Goal: Browse casually

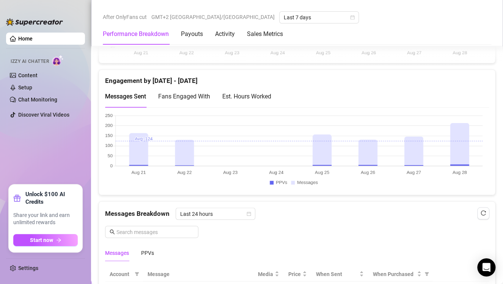
scroll to position [531, 0]
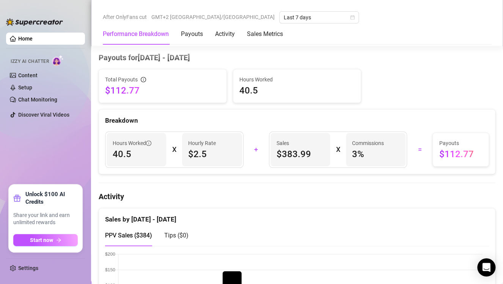
scroll to position [417, 0]
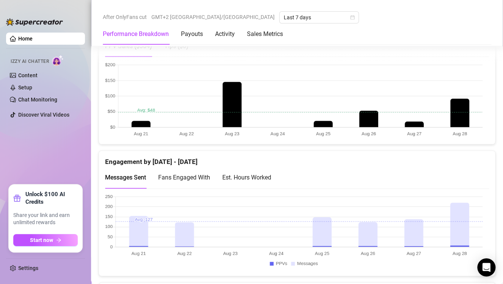
click at [452, 112] on canvas at bounding box center [293, 100] width 377 height 76
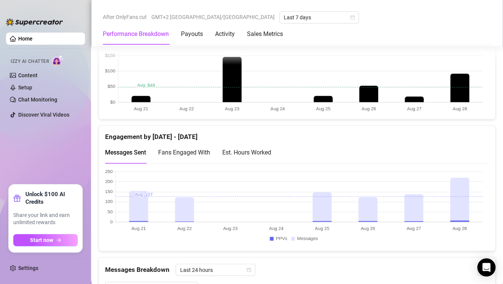
scroll to position [455, 0]
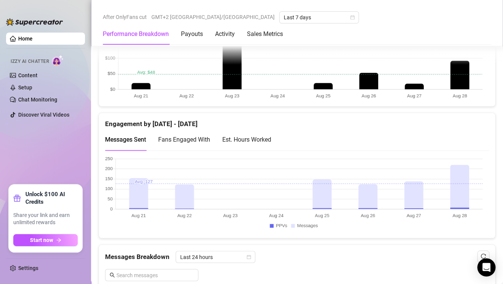
click at [459, 196] on canvas at bounding box center [293, 194] width 377 height 76
